Goal: Task Accomplishment & Management: Use online tool/utility

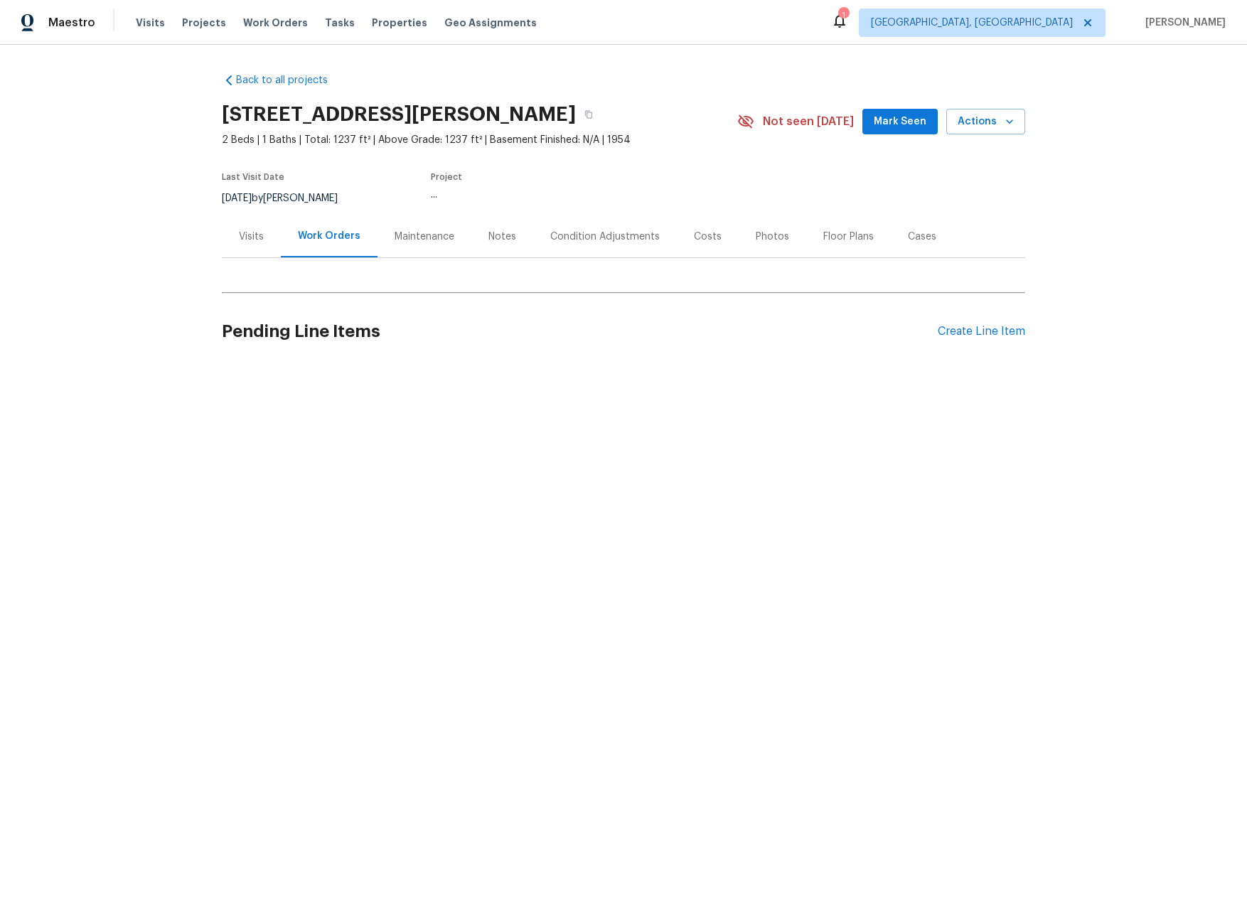
click at [230, 241] on div "Visits" at bounding box center [251, 236] width 59 height 42
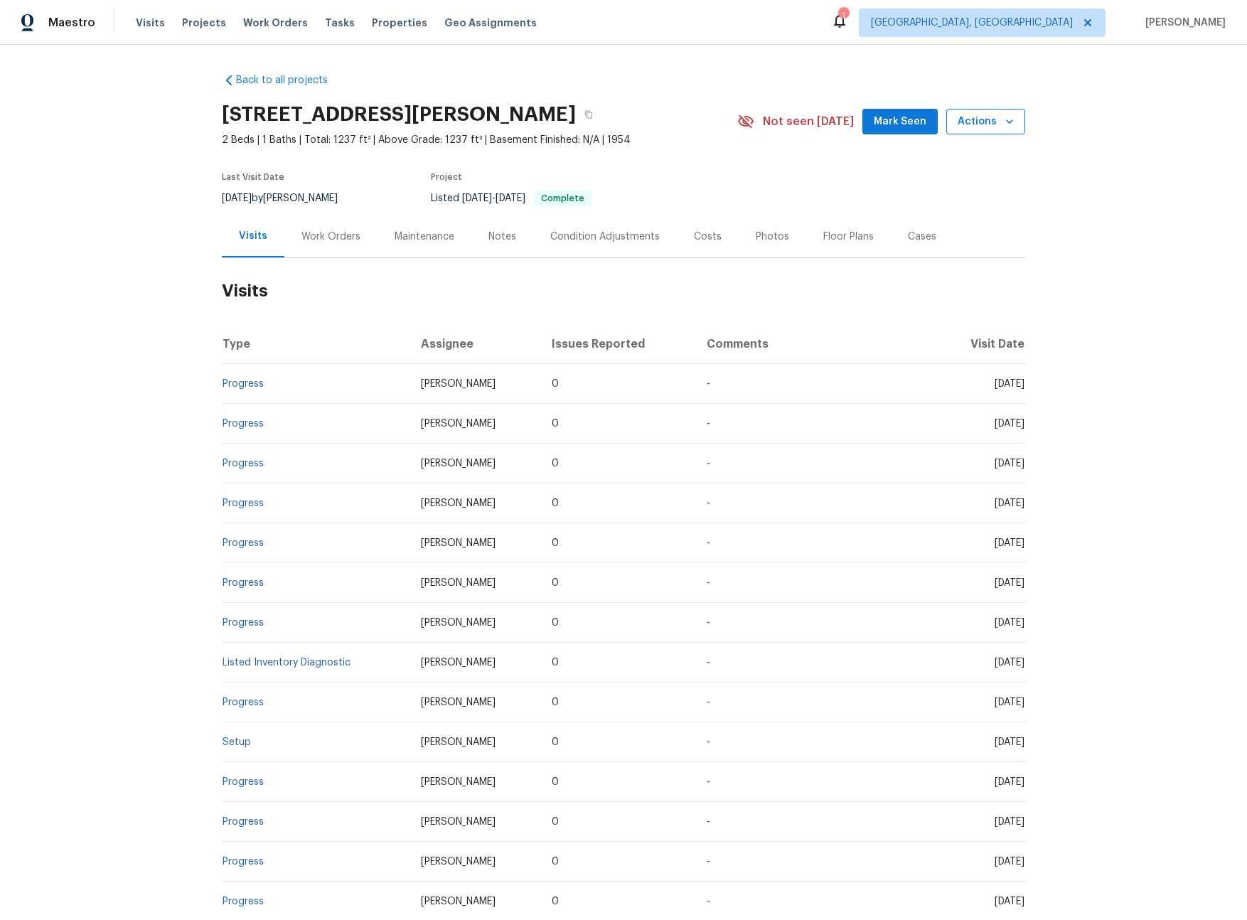
click at [994, 124] on span "Actions" at bounding box center [986, 122] width 56 height 18
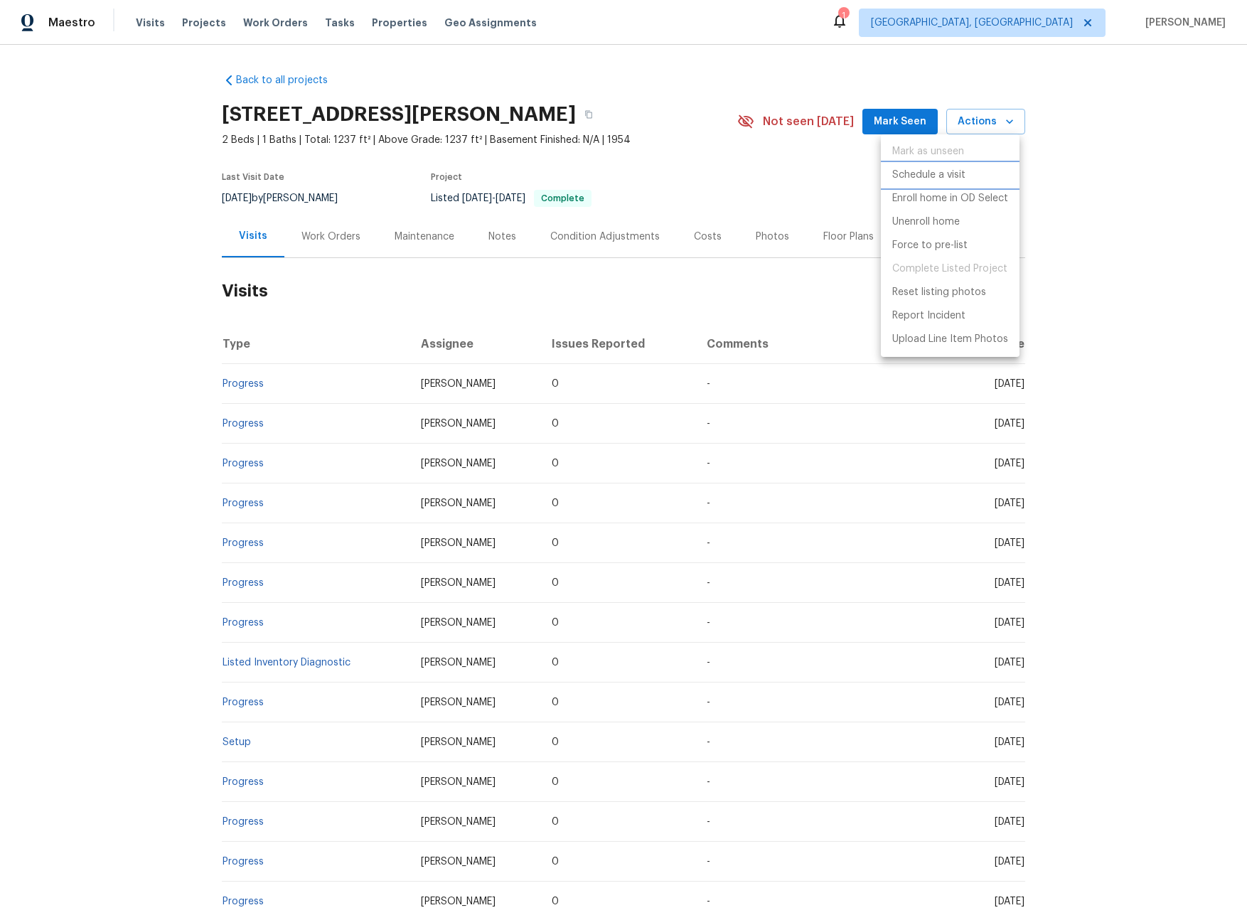
click at [903, 178] on p "Schedule a visit" at bounding box center [928, 175] width 73 height 15
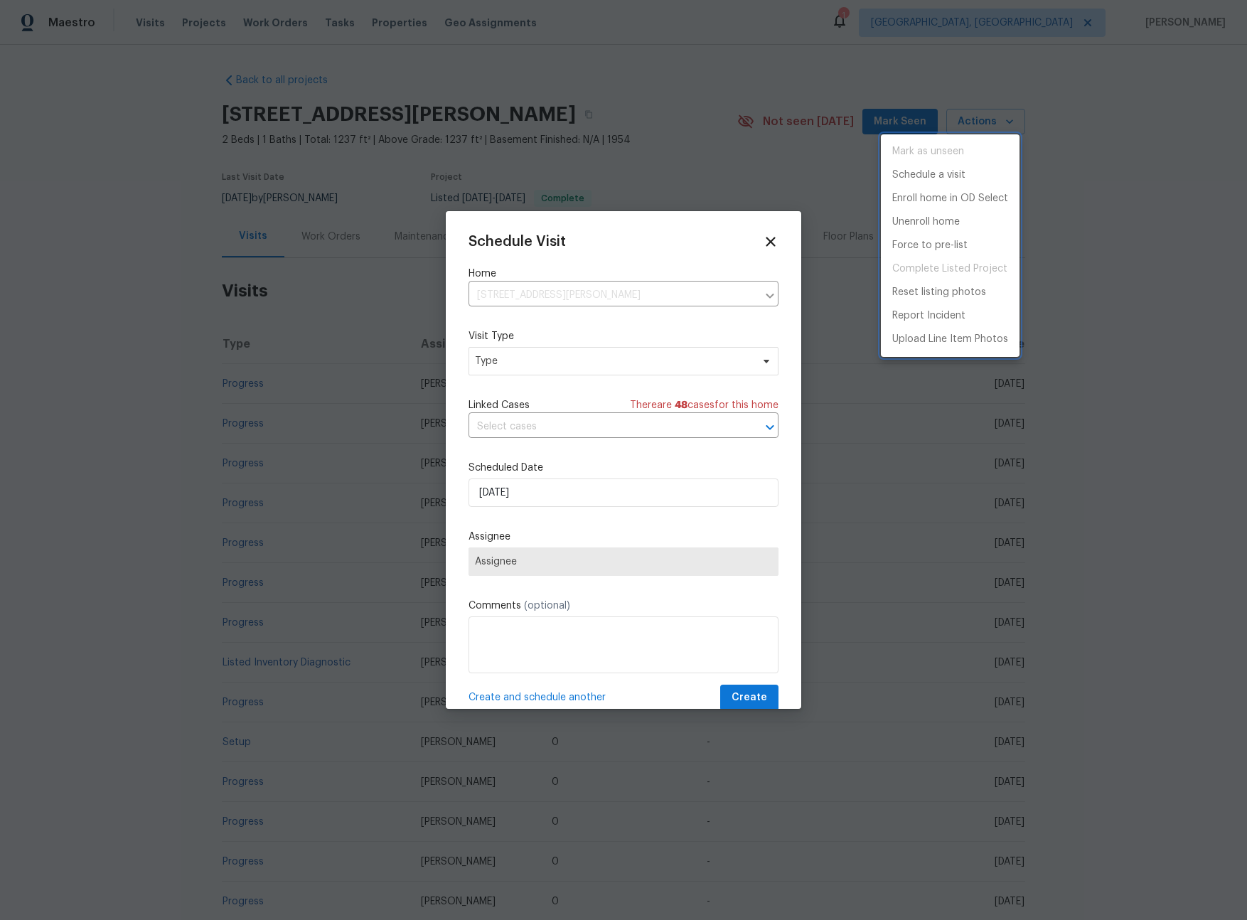
click at [550, 361] on div at bounding box center [623, 460] width 1247 height 920
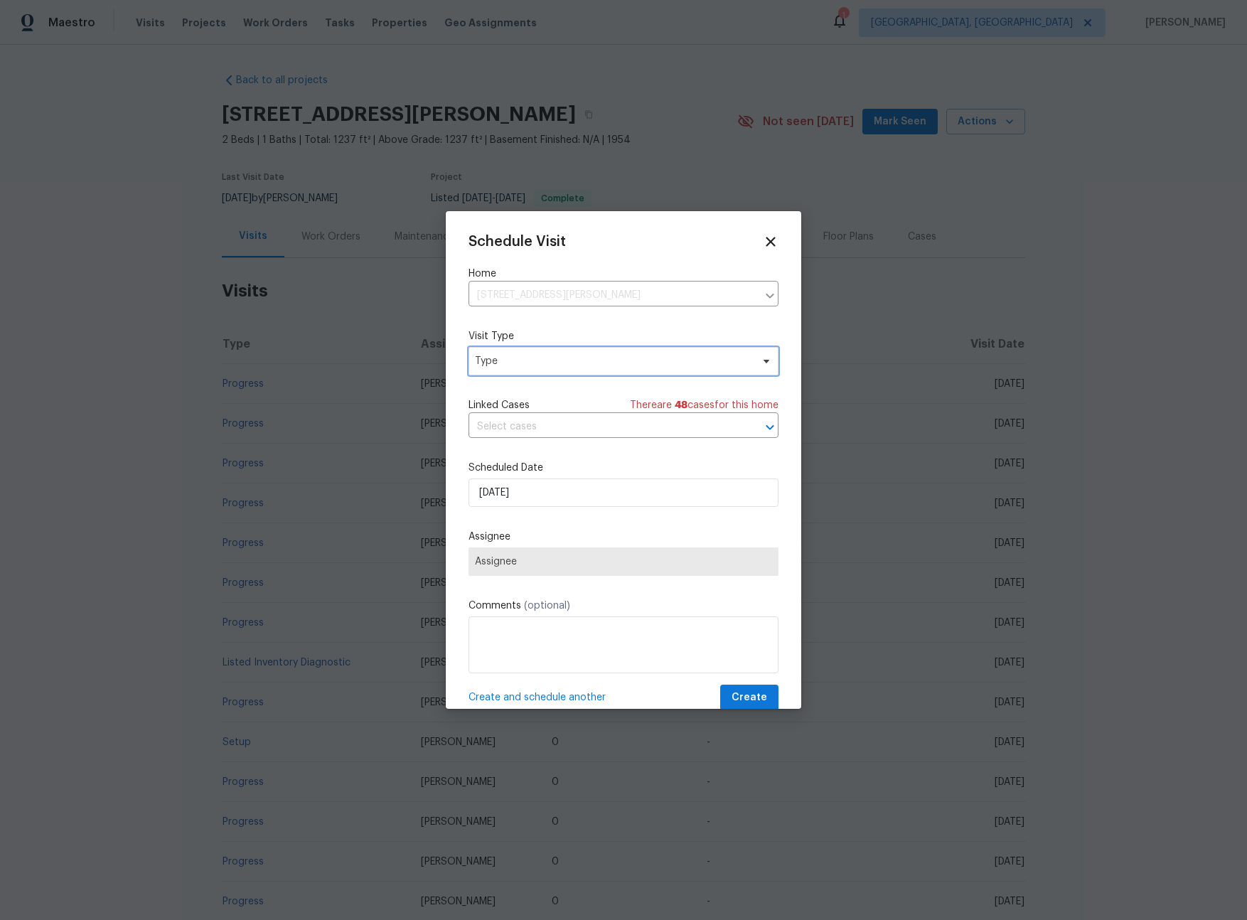
click at [547, 366] on span "Type" at bounding box center [613, 361] width 277 height 14
type input "sec"
click at [494, 427] on div "Security" at bounding box center [496, 429] width 38 height 14
click at [540, 570] on span "Assignee" at bounding box center [624, 562] width 310 height 28
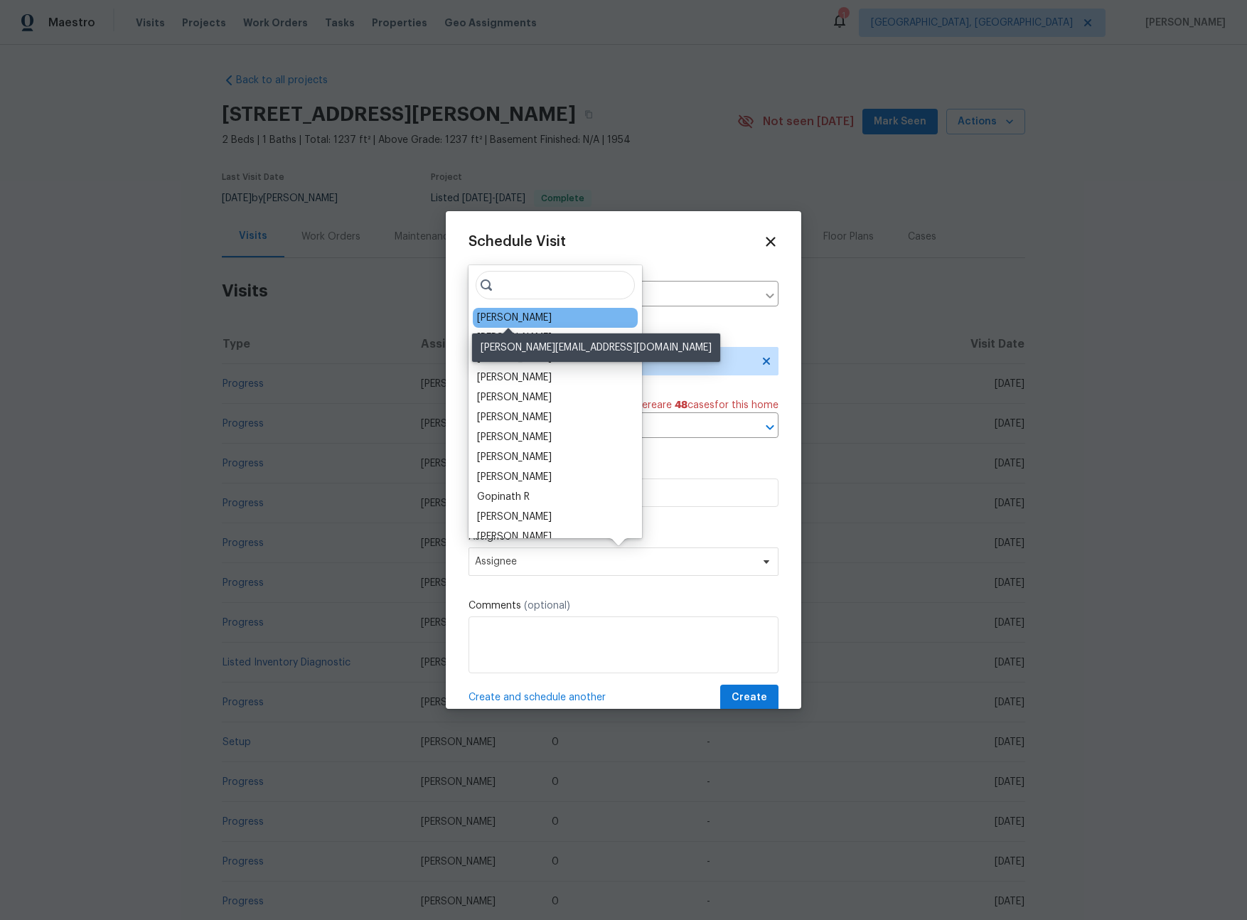
click at [525, 319] on div "[PERSON_NAME]" at bounding box center [514, 318] width 75 height 14
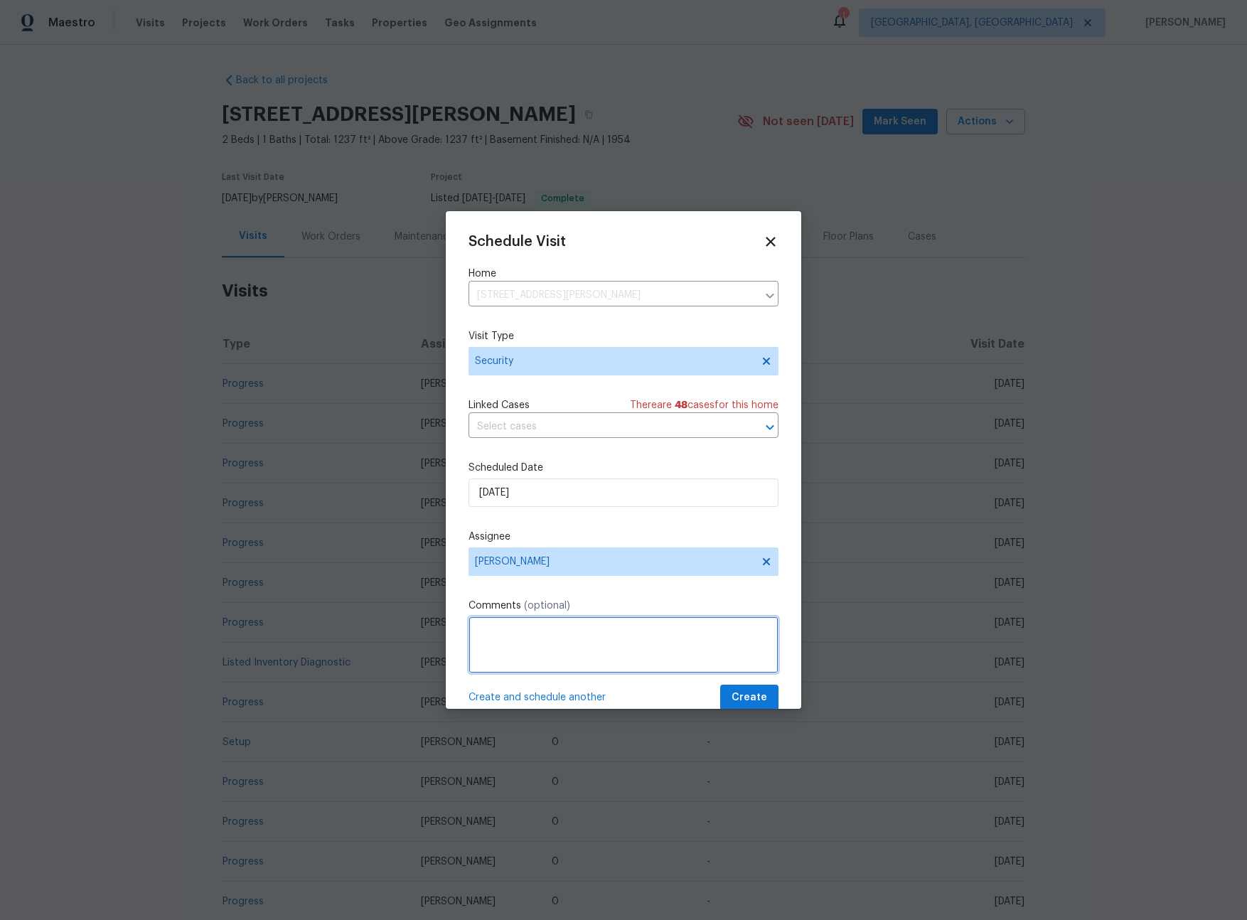
click at [568, 647] on textarea at bounding box center [624, 645] width 310 height 57
type textarea "-"
paste textarea "Rental Scammer has obtained the LB code. Please visit and change the code asap.…"
type textarea "Rental Scammer has obtained the LB code. Please visit and change the code asap.…"
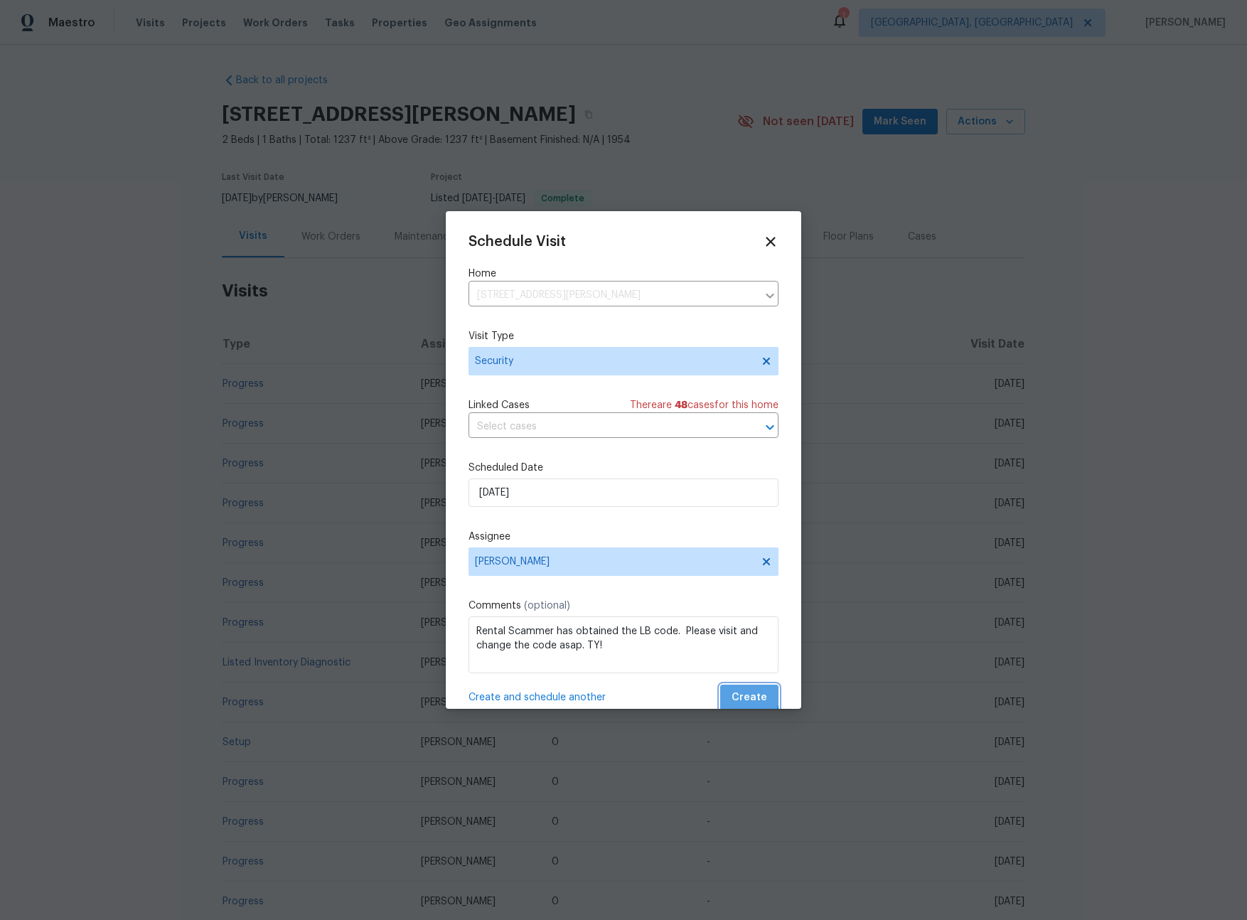
click at [733, 693] on span "Create" at bounding box center [750, 698] width 36 height 18
